Goal: Obtain resource: Obtain resource

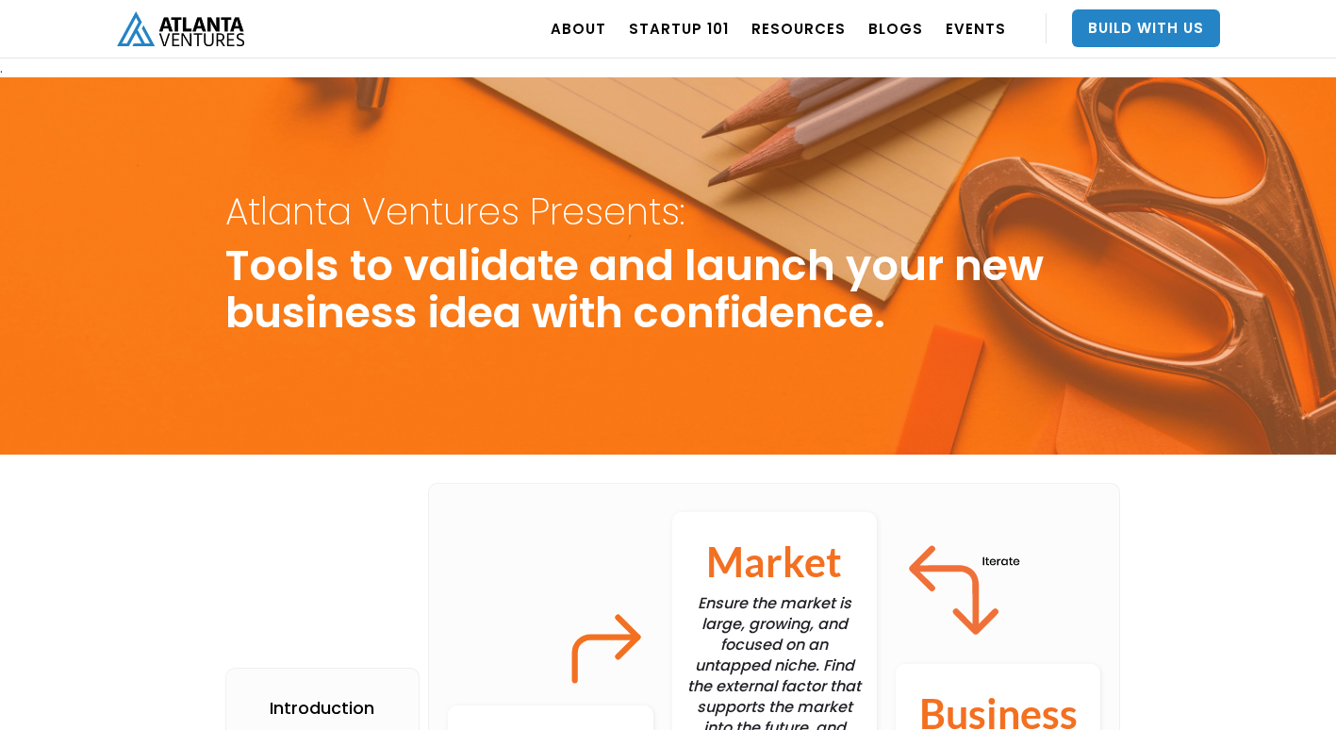
click at [404, 421] on div "Atlanta Ventures Presents: Tools to validate and launch your new business idea …" at bounding box center [668, 265] width 1336 height 377
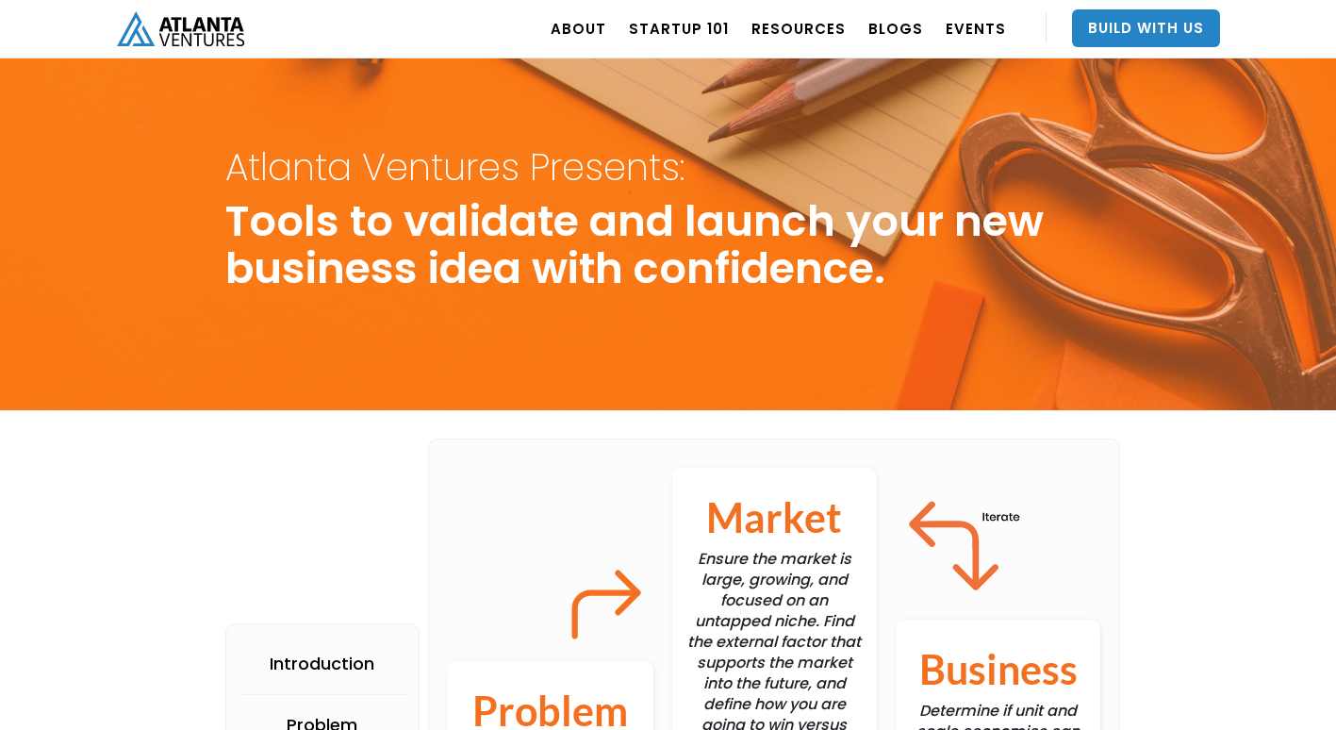
scroll to position [45, 0]
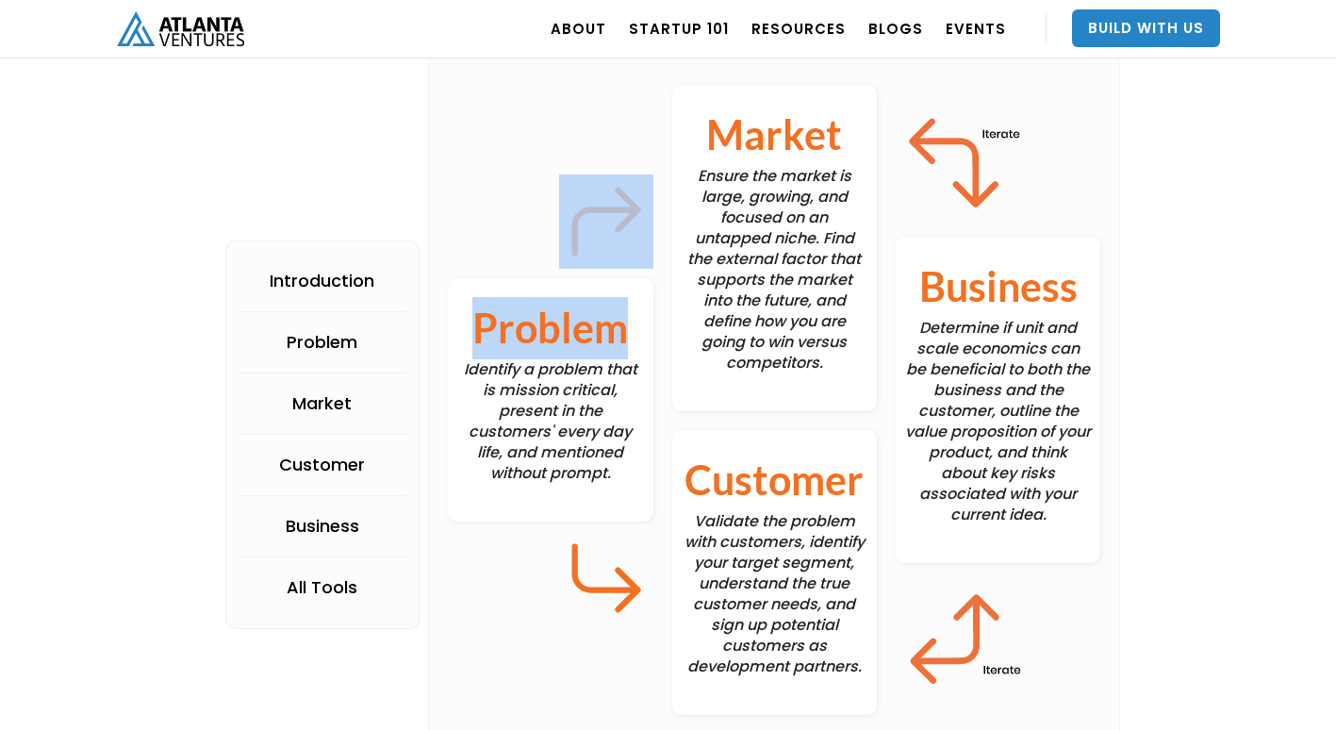
scroll to position [435, 0]
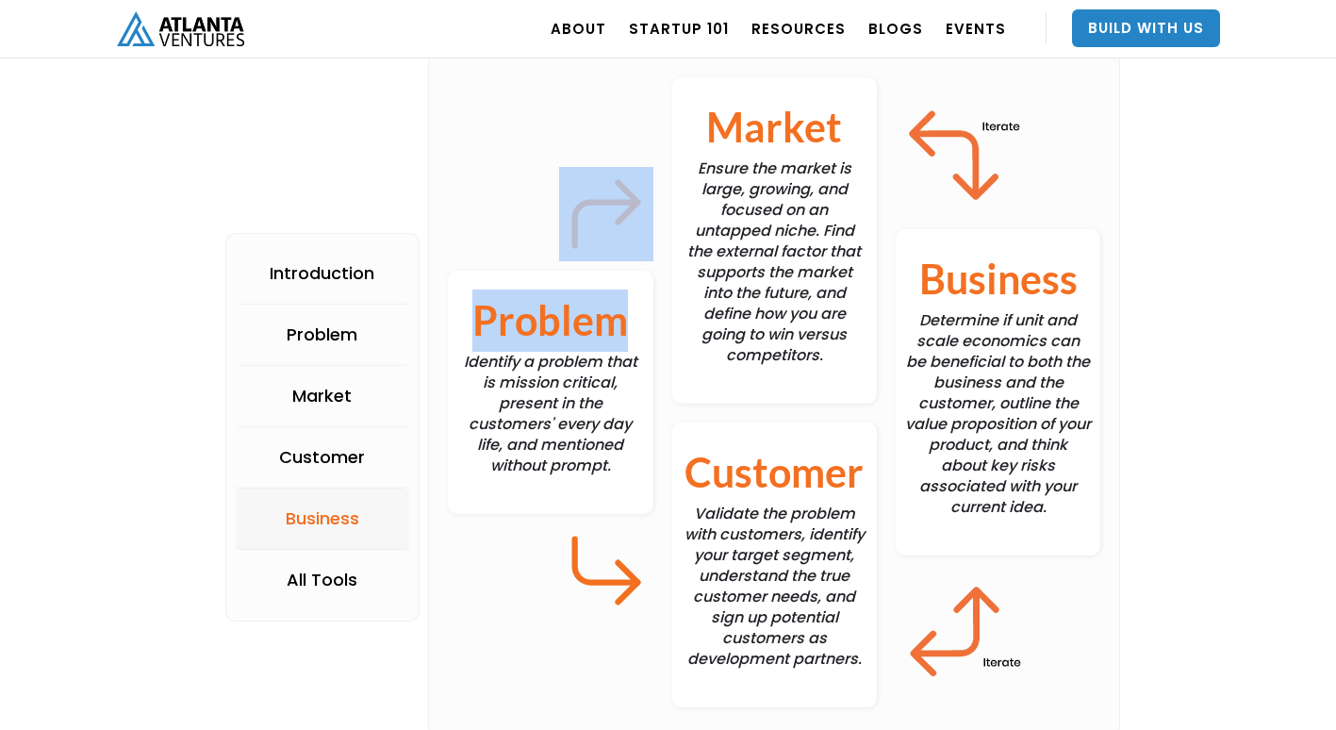
click at [347, 511] on div "Business" at bounding box center [323, 518] width 74 height 19
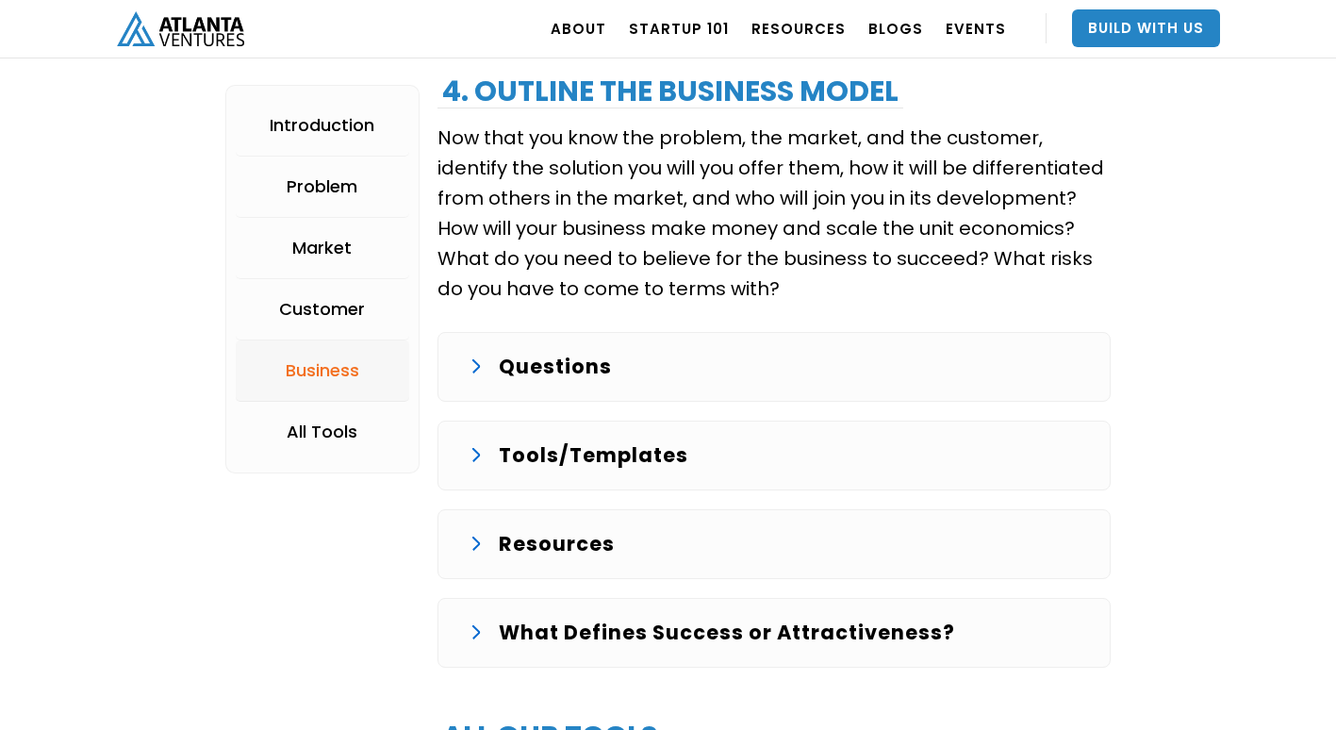
scroll to position [3974, 0]
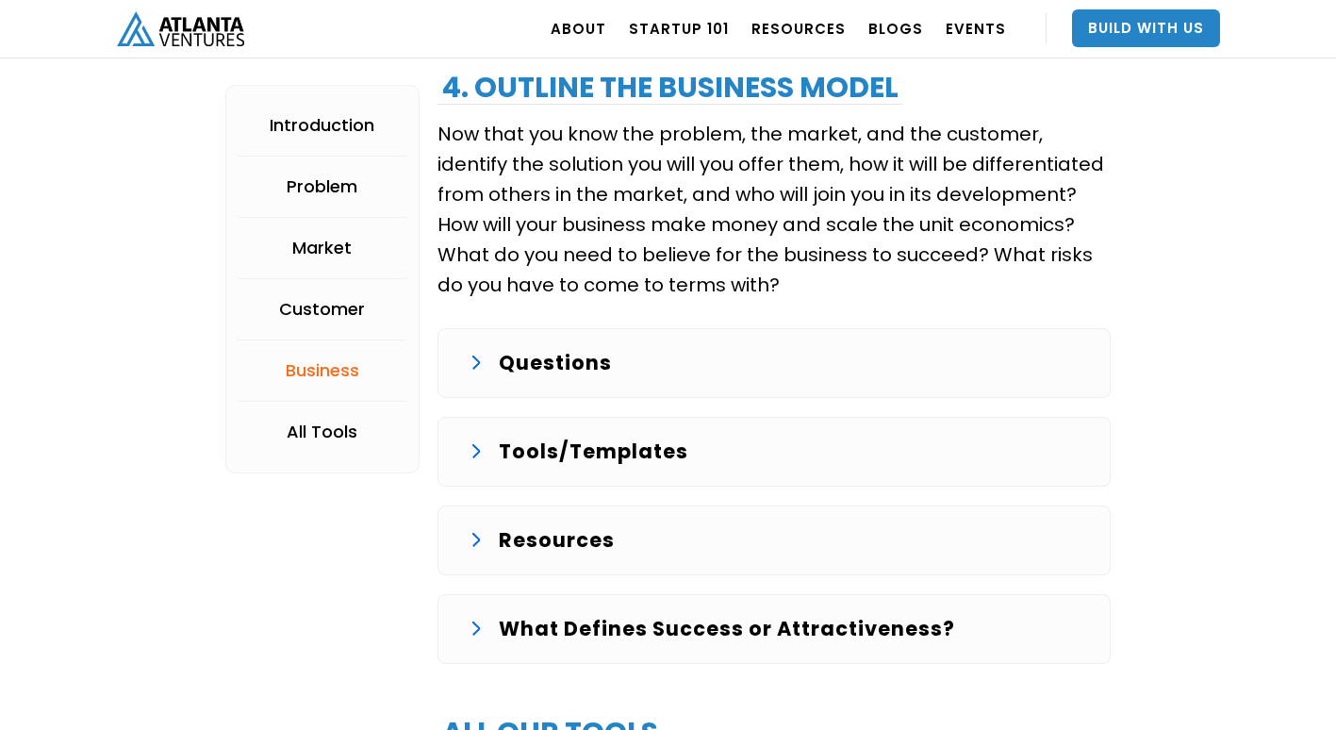
click at [518, 438] on p "Tools/Templates" at bounding box center [593, 452] width 189 height 30
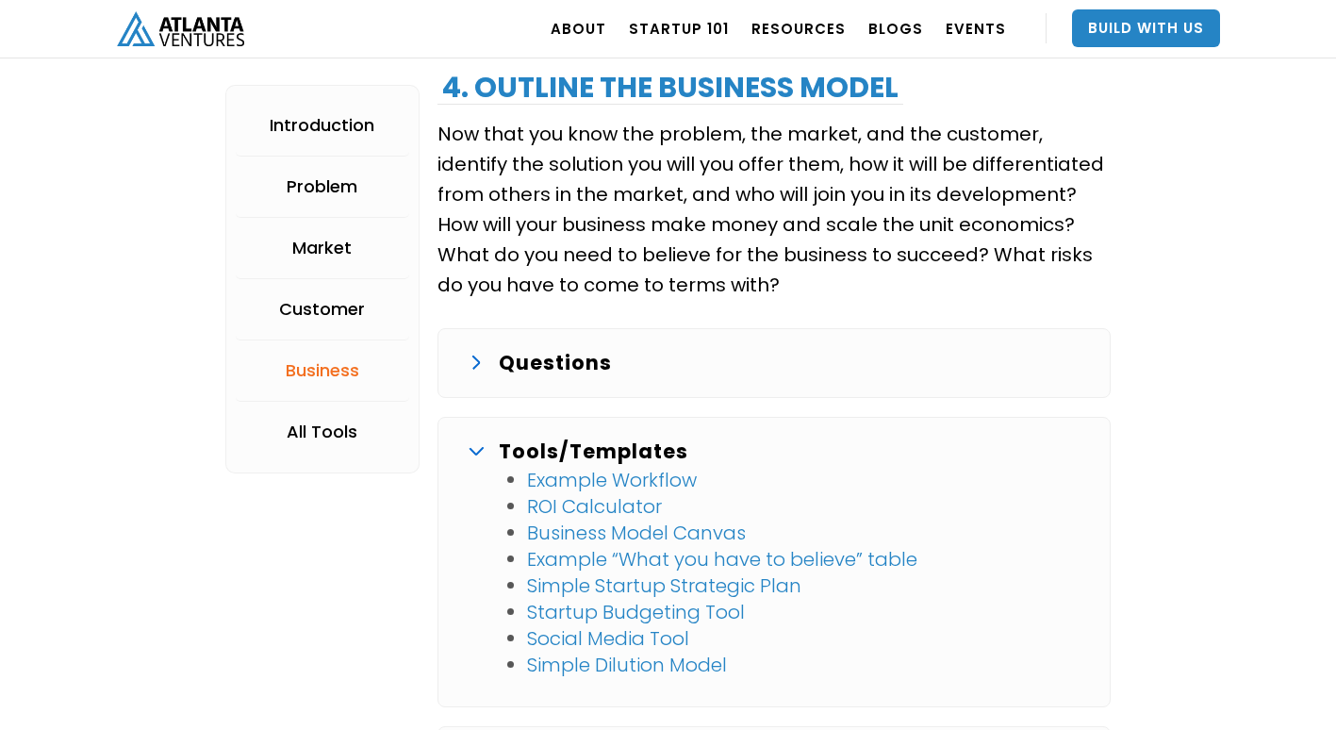
click at [567, 614] on link "Startup Budgeting Tool" at bounding box center [636, 612] width 218 height 26
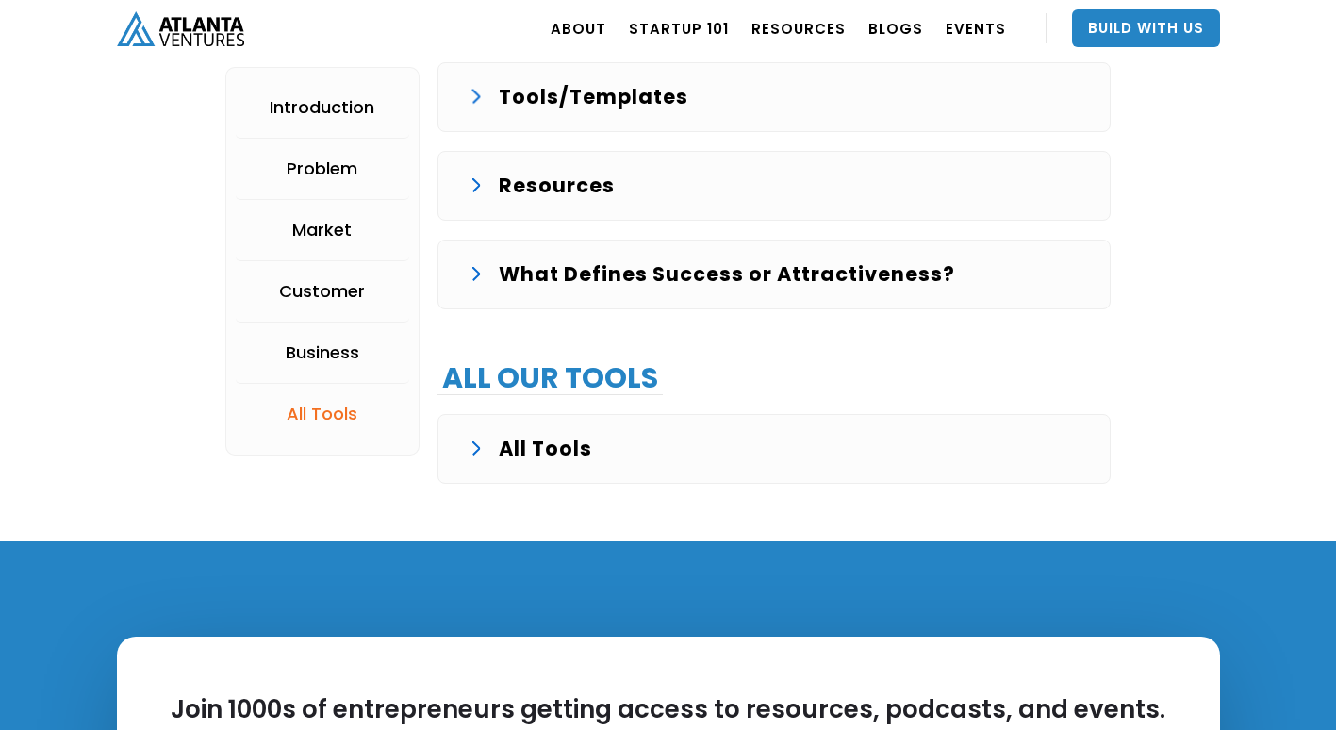
scroll to position [4329, 0]
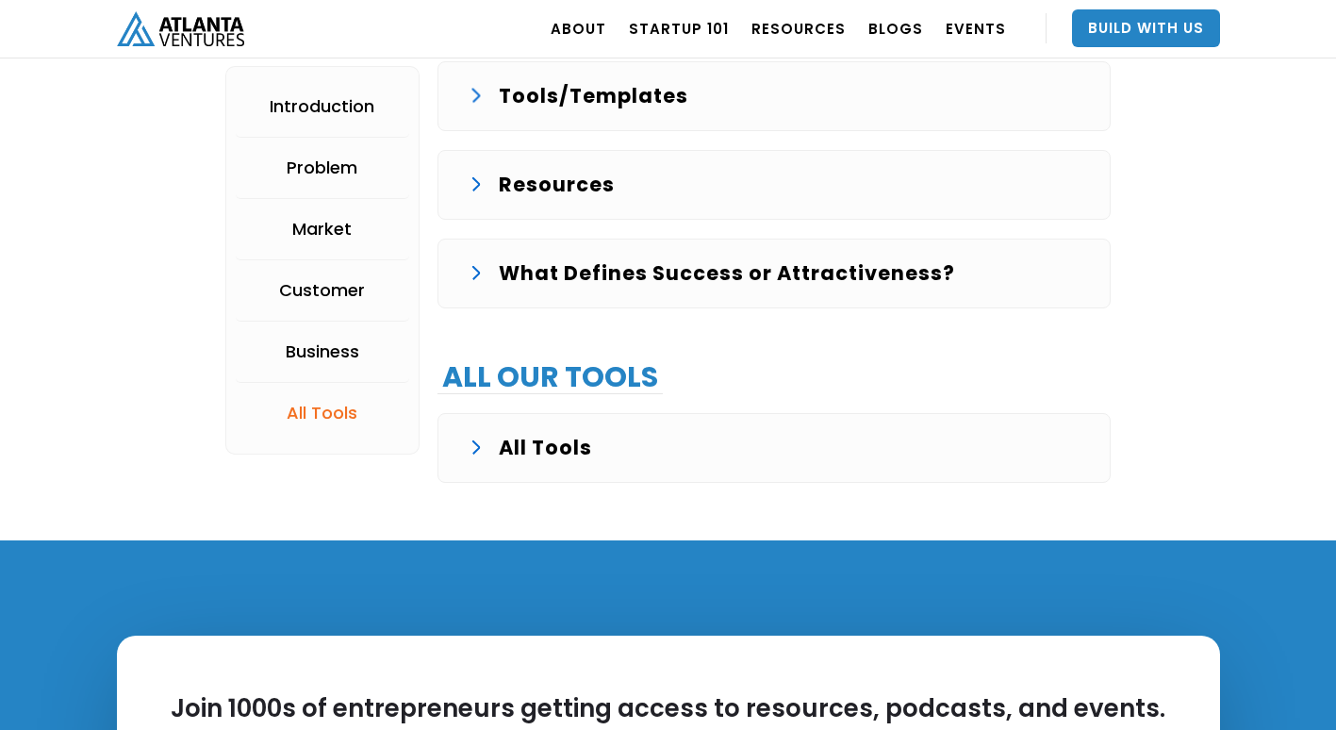
click at [719, 437] on div "All Tools" at bounding box center [774, 448] width 611 height 30
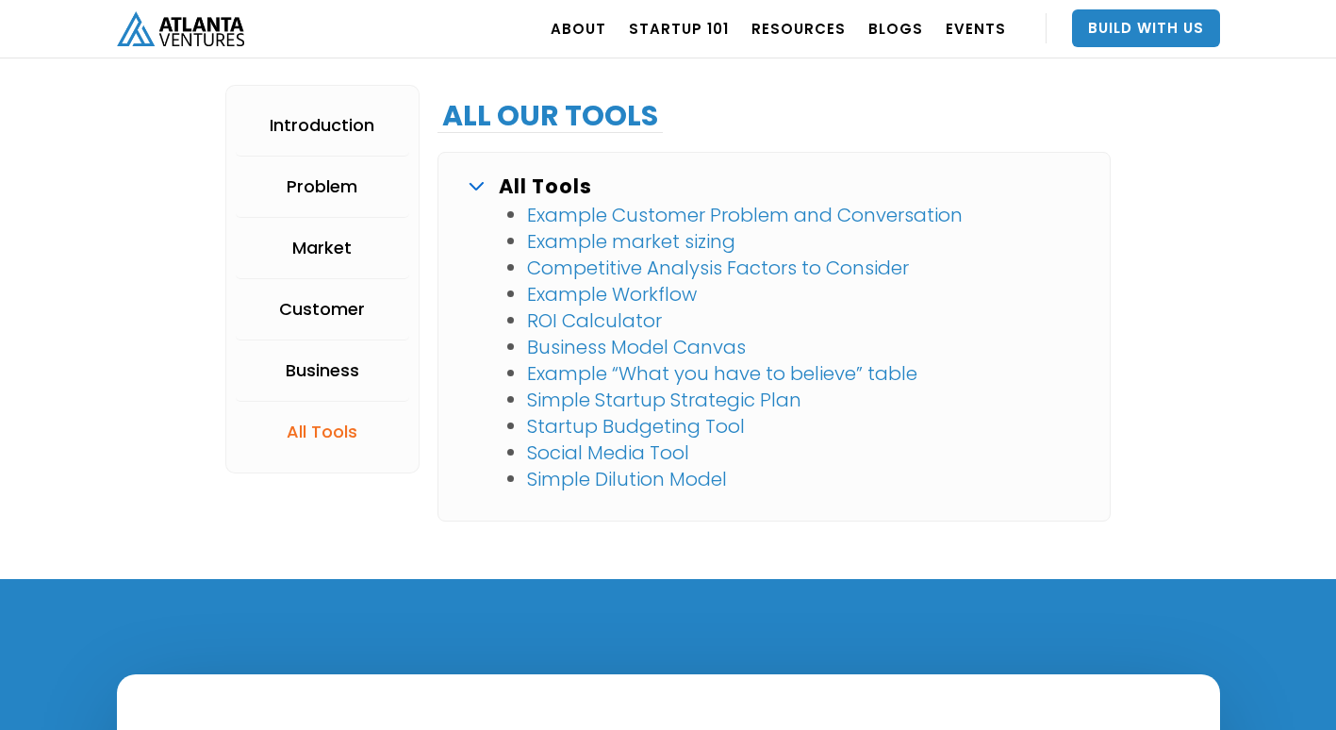
scroll to position [4591, 0]
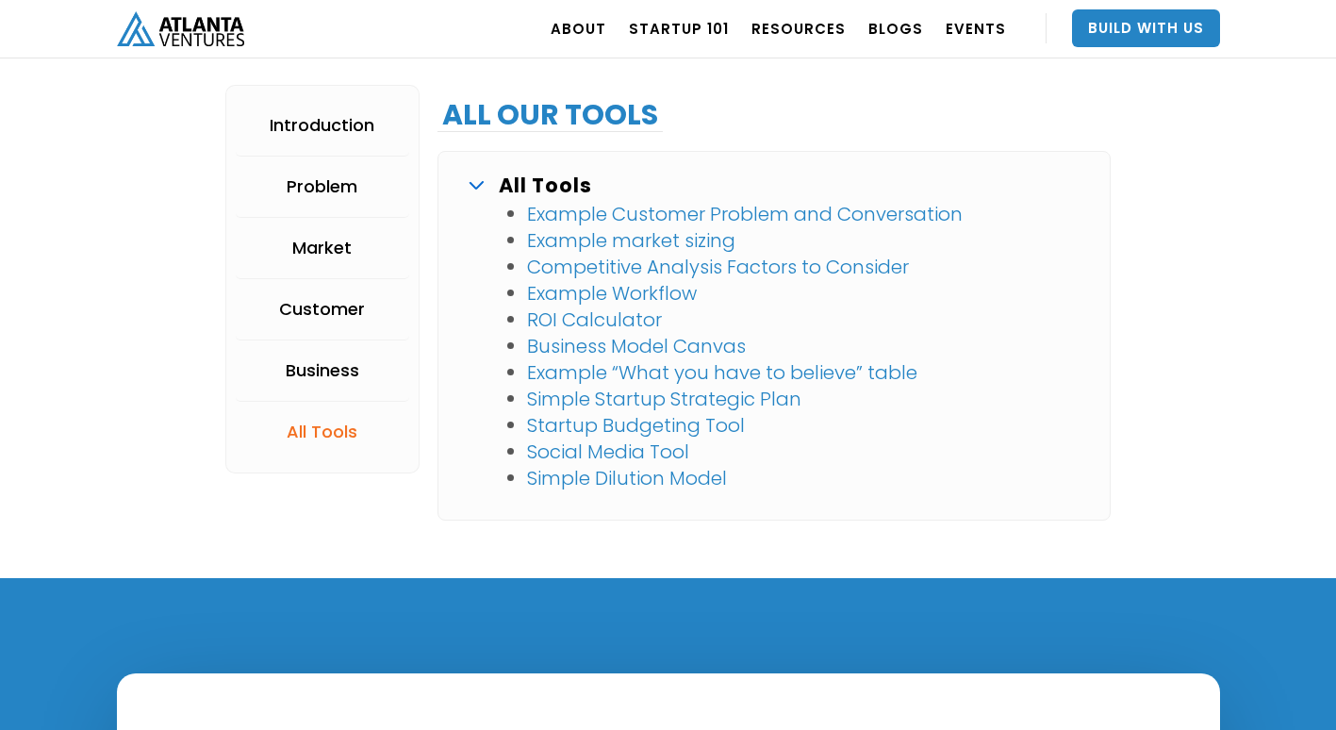
click at [657, 240] on link "Example market sizing" at bounding box center [631, 240] width 208 height 26
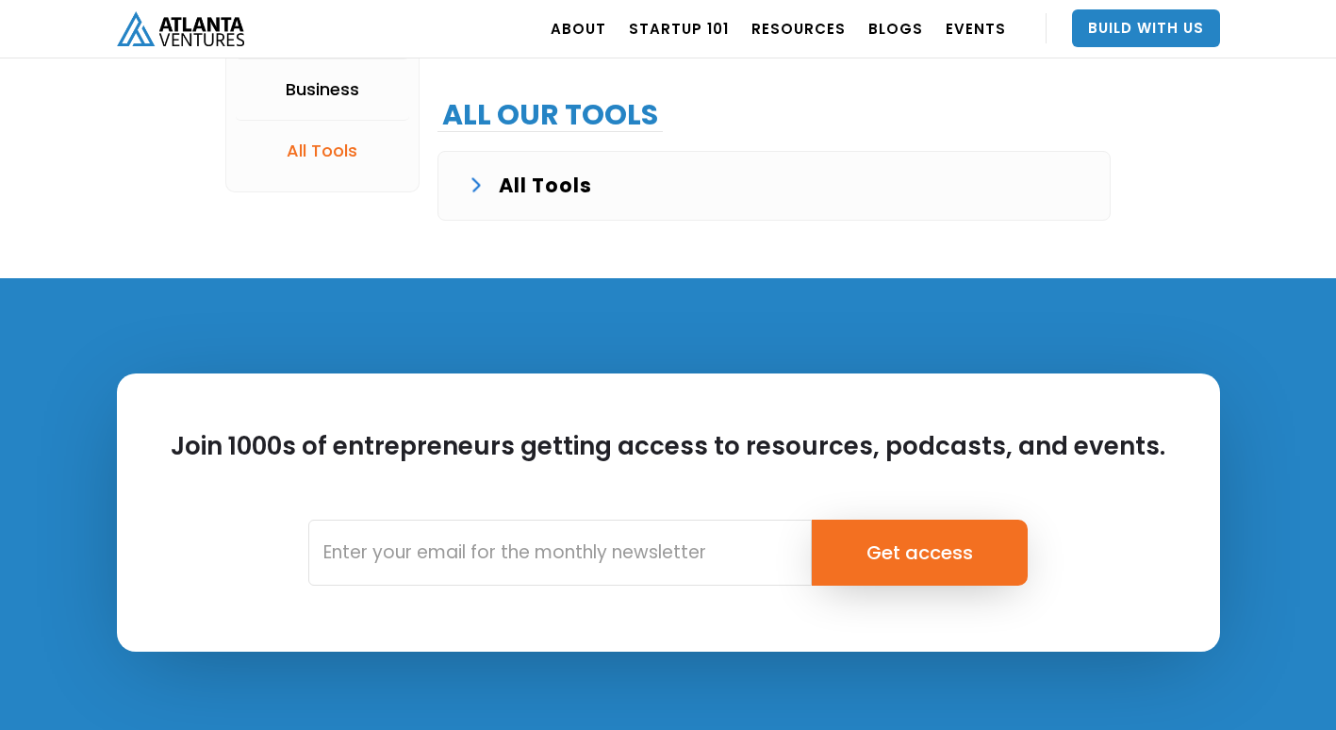
click at [721, 112] on div "All our Tools All Tools Example Customer Problem and Conversation Example marke…" at bounding box center [773, 133] width 673 height 212
